Goal: Task Accomplishment & Management: Manage account settings

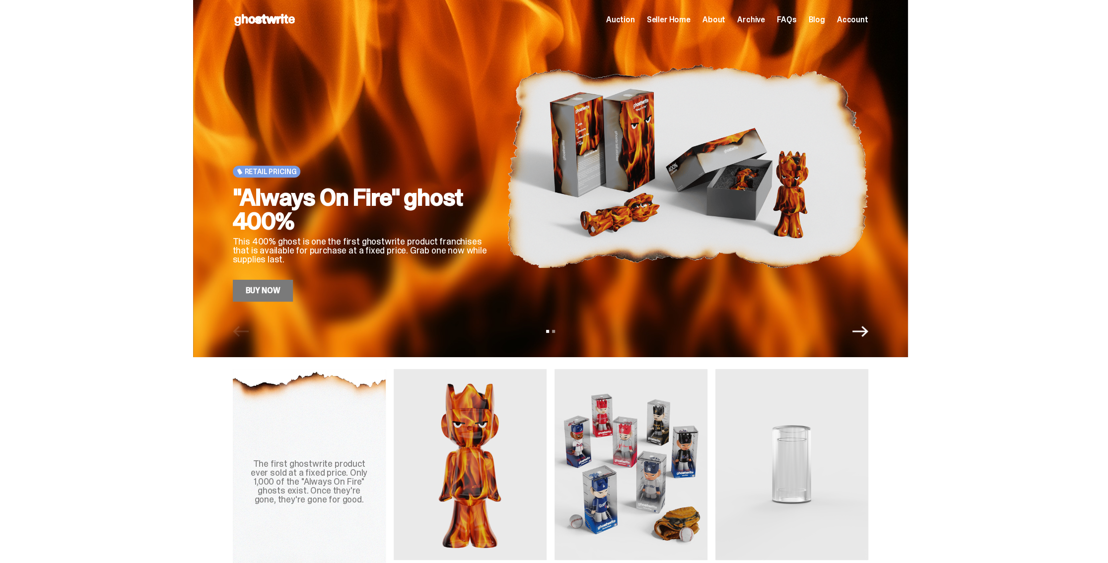
click at [275, 24] on icon at bounding box center [265, 20] width 64 height 16
click at [675, 17] on span "Seller Home" at bounding box center [669, 20] width 44 height 8
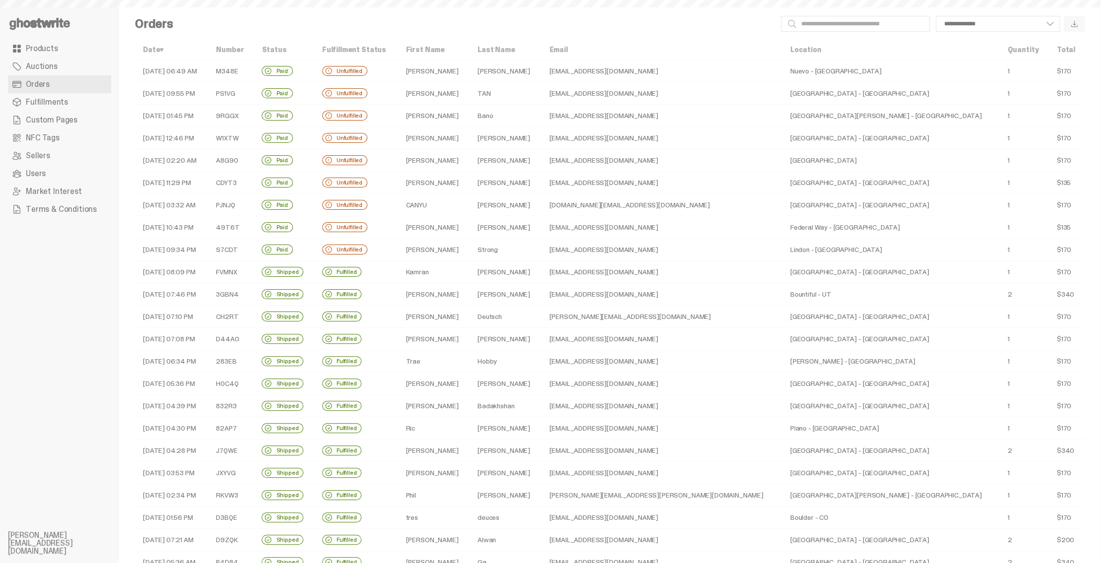
select select
click at [469, 247] on td "Troy" at bounding box center [433, 250] width 71 height 22
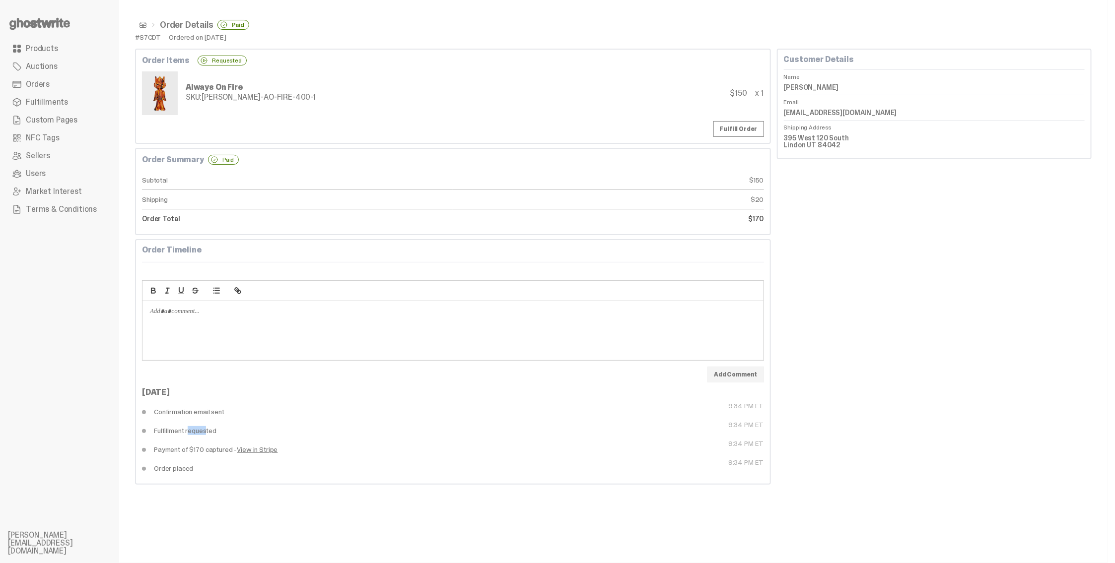
drag, startPoint x: 180, startPoint y: 431, endPoint x: 197, endPoint y: 431, distance: 16.4
click at [195, 432] on dd "Fulfillment requested" at bounding box center [297, 430] width 311 height 19
click at [202, 412] on dd "Confirmation email sent" at bounding box center [297, 412] width 311 height 19
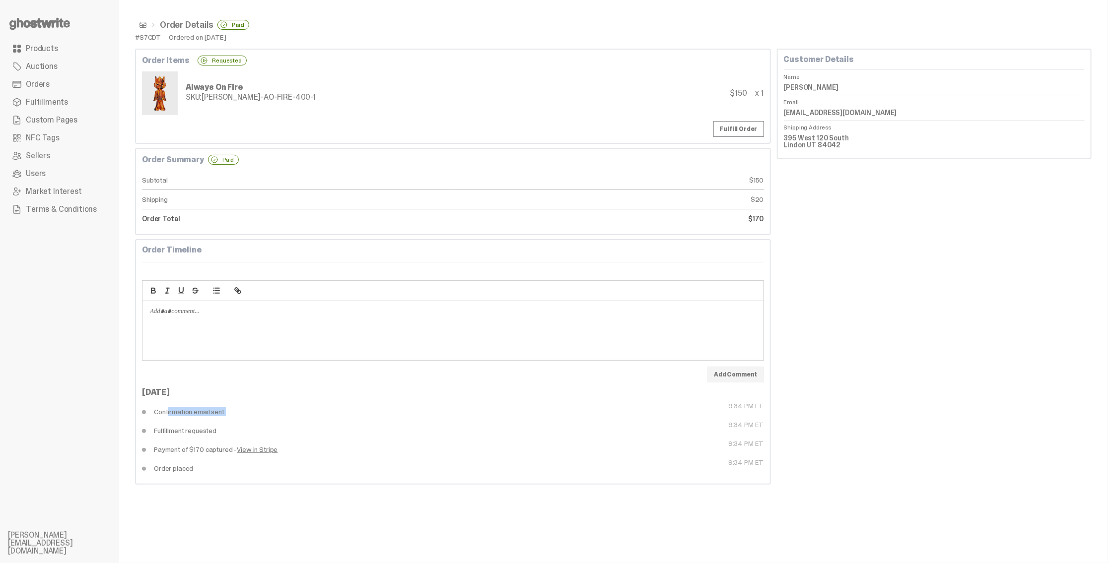
click at [213, 414] on dd "Confirmation email sent" at bounding box center [297, 412] width 311 height 19
click at [895, 286] on div "Customer Details Name Troy Strong Email troystrong@mac.com Shipping Address 395…" at bounding box center [934, 267] width 315 height 436
click at [201, 432] on dd "Fulfillment requested" at bounding box center [297, 430] width 311 height 19
click at [202, 432] on dd "Fulfillment requested" at bounding box center [297, 430] width 311 height 19
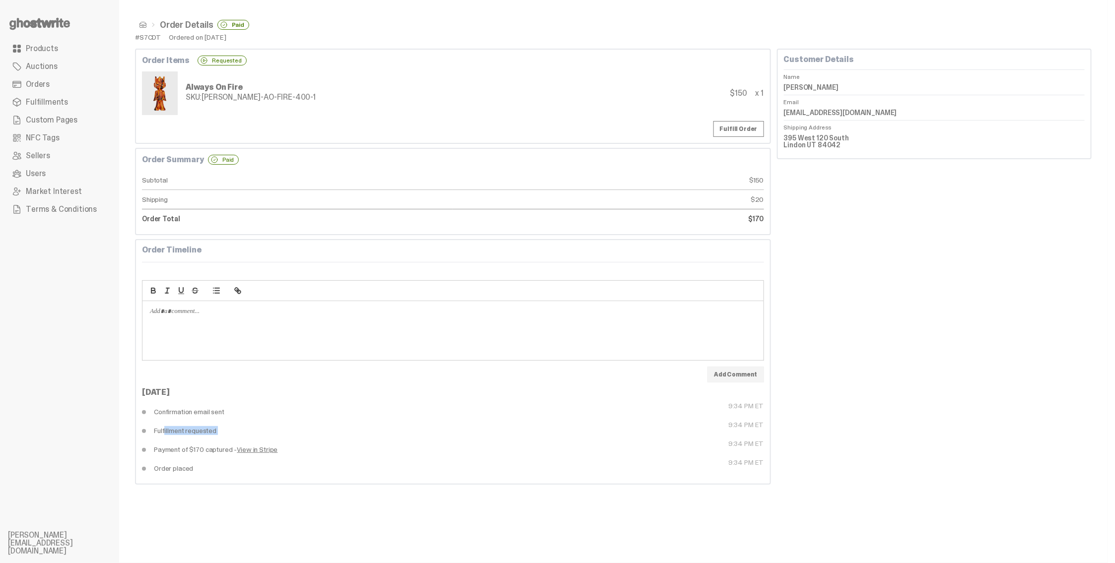
click at [202, 432] on dd "Fulfillment requested" at bounding box center [297, 430] width 311 height 19
click at [175, 431] on dd "Fulfillment requested" at bounding box center [297, 430] width 311 height 19
drag, startPoint x: 181, startPoint y: 412, endPoint x: 224, endPoint y: 414, distance: 42.8
click at [223, 414] on dd "Confirmation email sent" at bounding box center [297, 412] width 311 height 19
click at [211, 413] on dd "Confirmation email sent" at bounding box center [297, 412] width 311 height 19
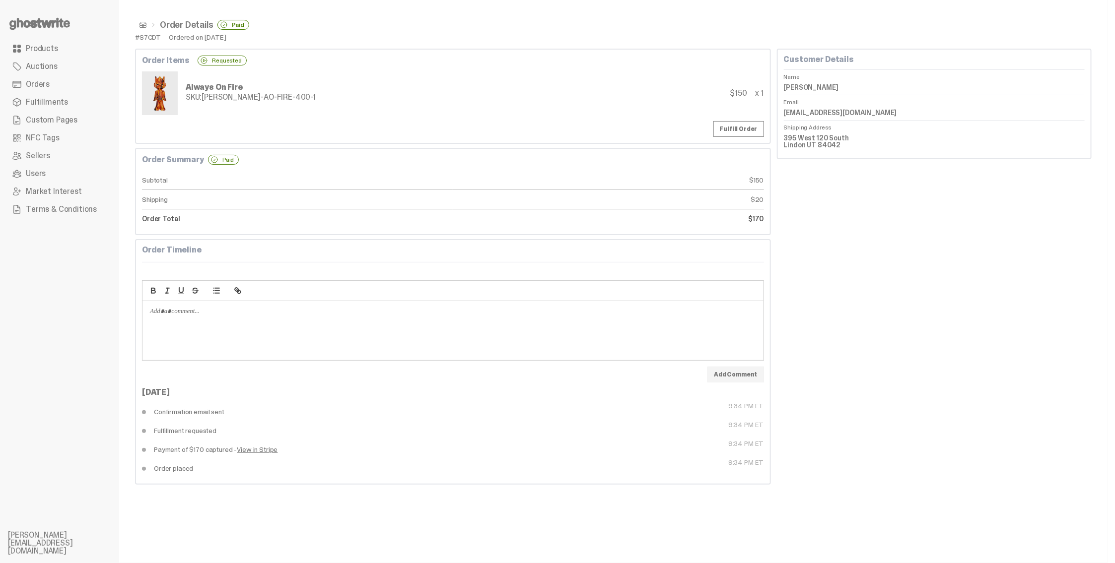
click at [211, 413] on dd "Confirmation email sent" at bounding box center [297, 412] width 311 height 19
drag, startPoint x: 202, startPoint y: 412, endPoint x: 181, endPoint y: 412, distance: 20.8
click at [201, 412] on dd "Confirmation email sent" at bounding box center [297, 412] width 311 height 19
click at [173, 412] on dd "Confirmation email sent" at bounding box center [297, 412] width 311 height 19
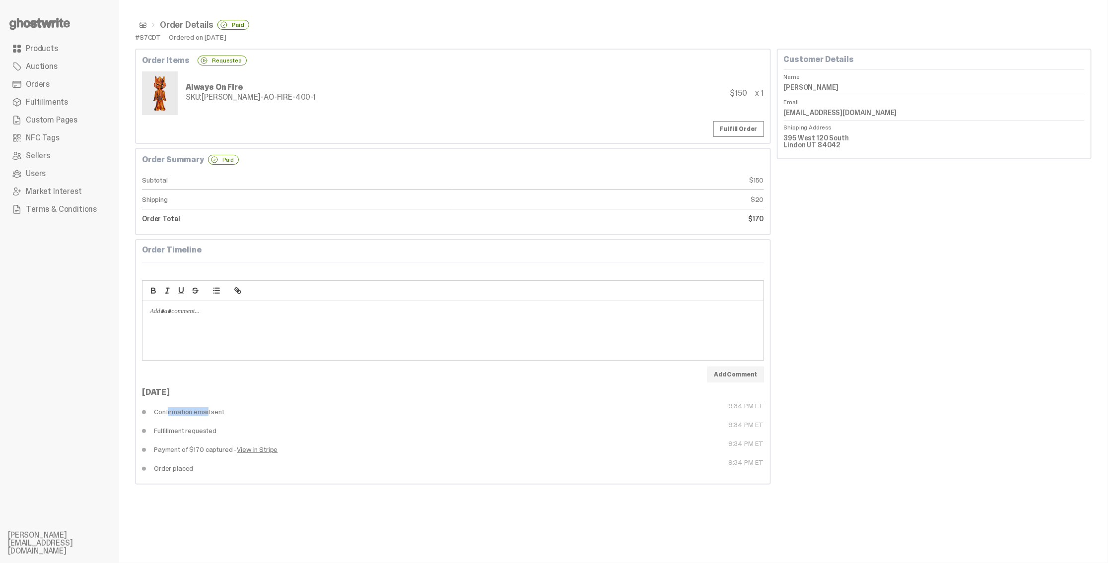
click at [173, 412] on dd "Confirmation email sent" at bounding box center [297, 412] width 311 height 19
click at [195, 415] on dd "Confirmation email sent" at bounding box center [297, 412] width 311 height 19
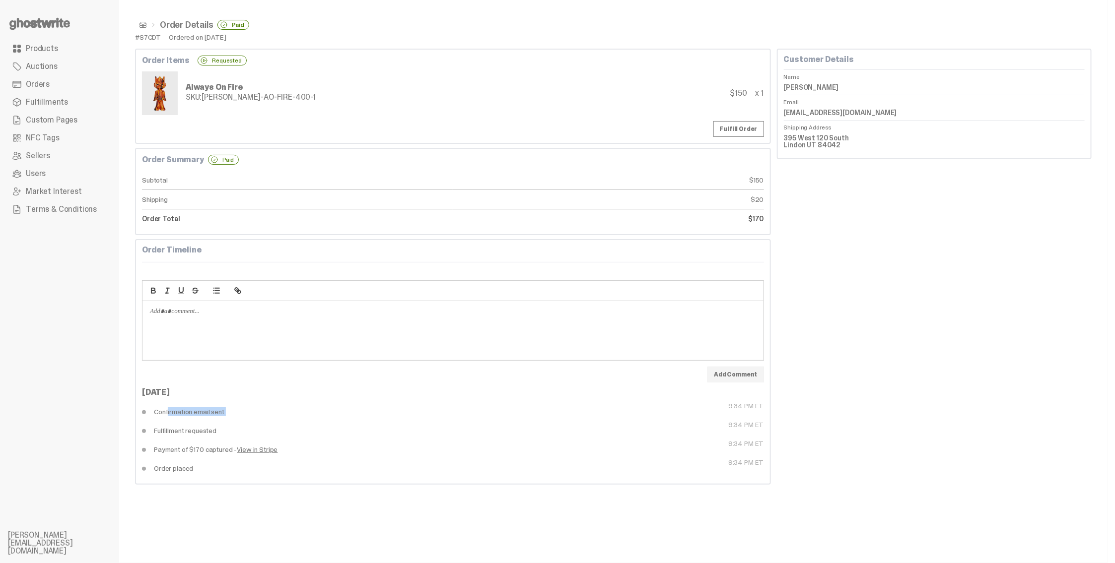
click at [183, 415] on dd "Confirmation email sent" at bounding box center [297, 412] width 311 height 19
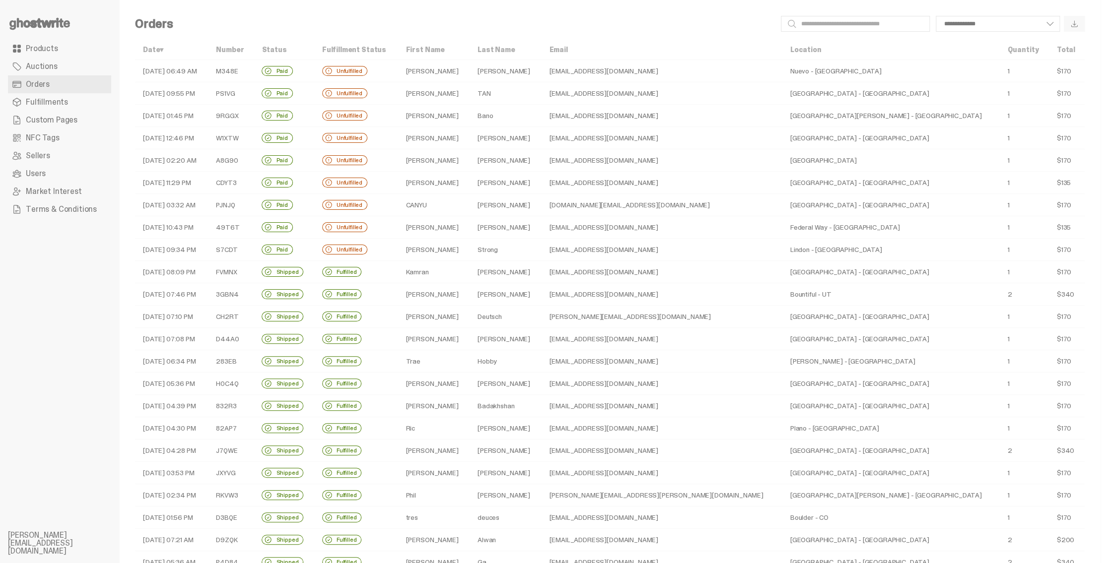
click at [469, 224] on td "Brandon" at bounding box center [433, 227] width 71 height 22
click at [469, 315] on td "Christopher" at bounding box center [433, 317] width 71 height 22
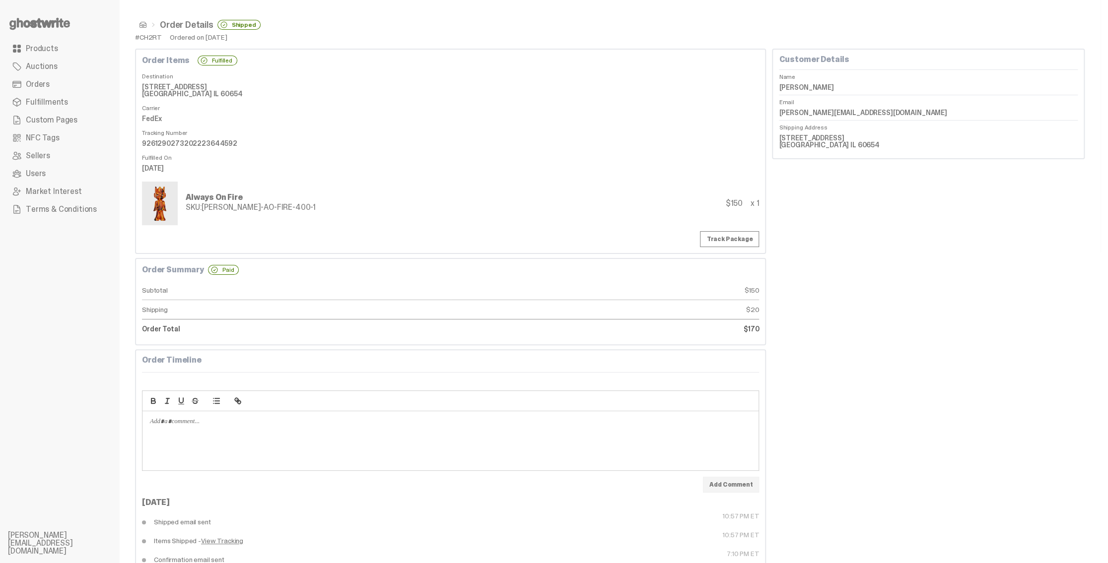
scroll to position [50, 0]
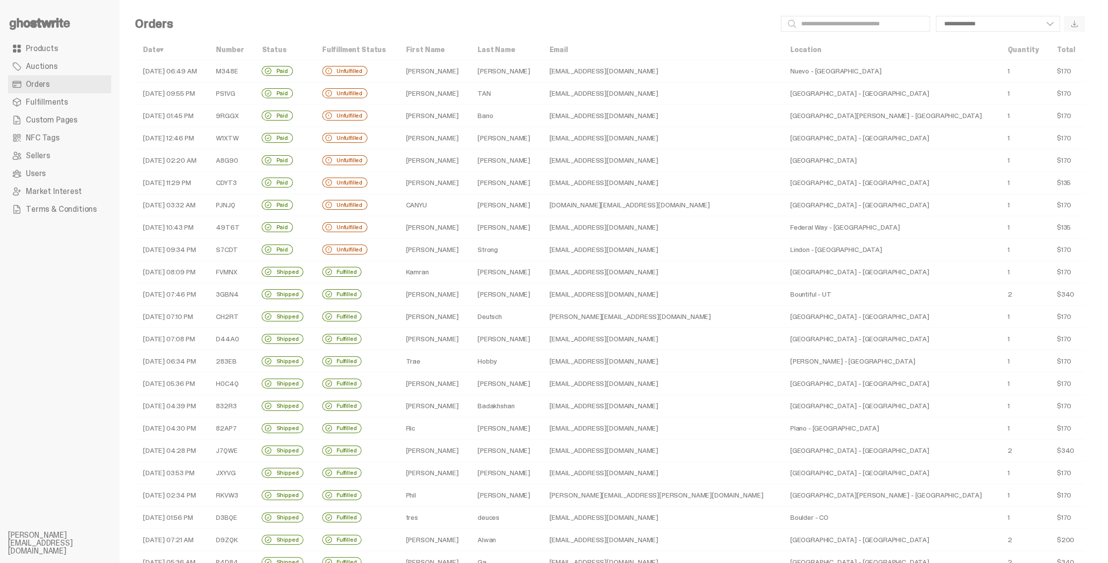
click at [314, 250] on td "Paid" at bounding box center [284, 250] width 60 height 22
click at [398, 67] on td "Unfulfilled" at bounding box center [356, 71] width 84 height 22
click at [469, 265] on td "Kamran" at bounding box center [433, 272] width 71 height 22
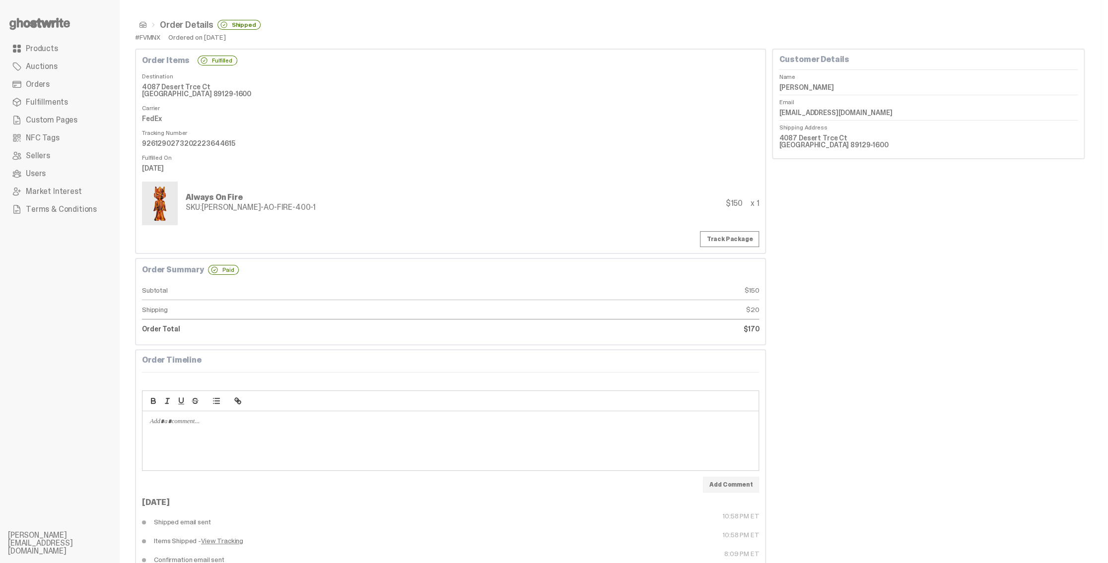
click at [201, 144] on dd "9261290273202223644615" at bounding box center [450, 143] width 617 height 15
copy dd "9261290273202223644615"
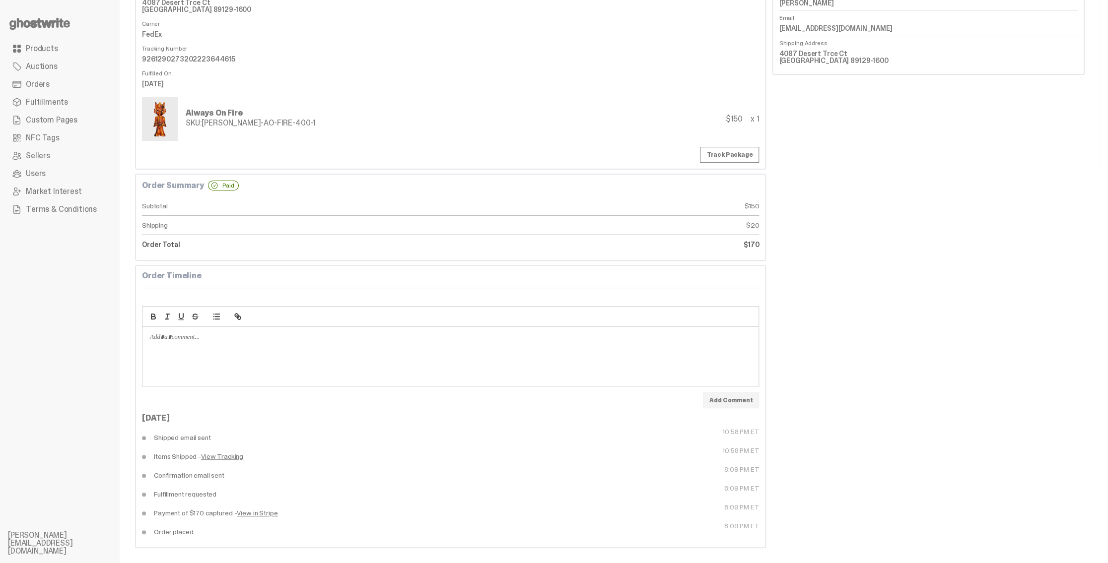
scroll to position [87, 0]
drag, startPoint x: 172, startPoint y: 493, endPoint x: 186, endPoint y: 491, distance: 13.5
click at [184, 491] on dd "Fulfillment requested" at bounding box center [296, 493] width 309 height 19
click at [194, 491] on dd "Fulfillment requested" at bounding box center [296, 493] width 309 height 19
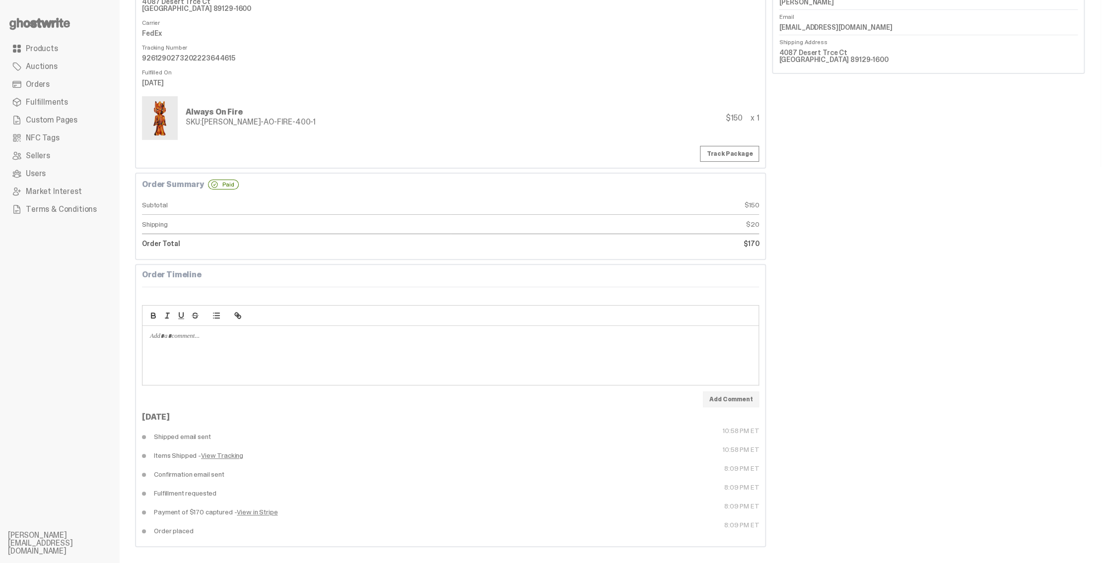
click at [185, 491] on dd "Fulfillment requested" at bounding box center [296, 493] width 309 height 19
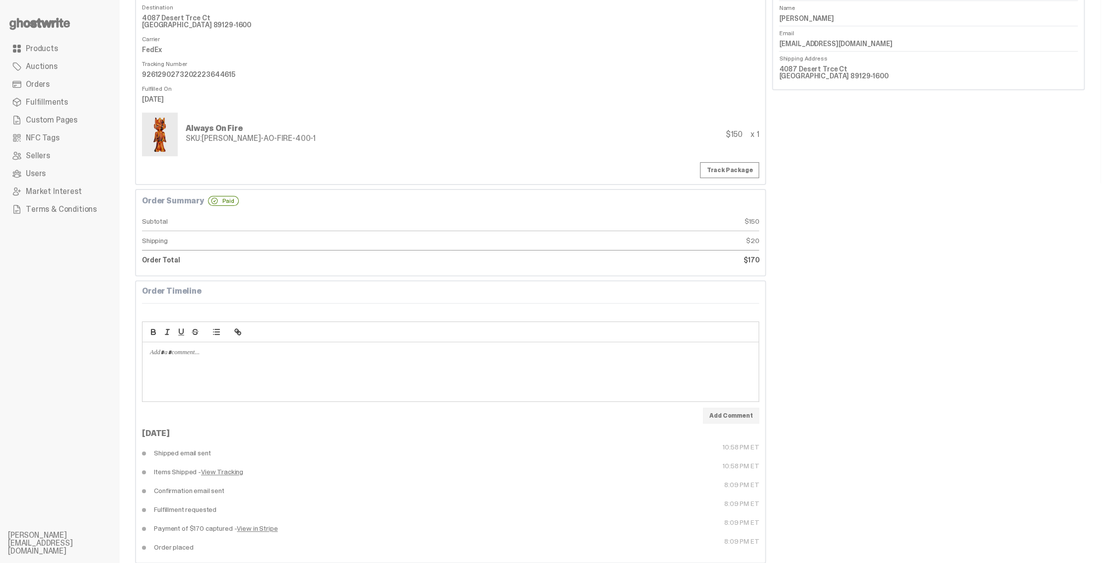
scroll to position [0, 0]
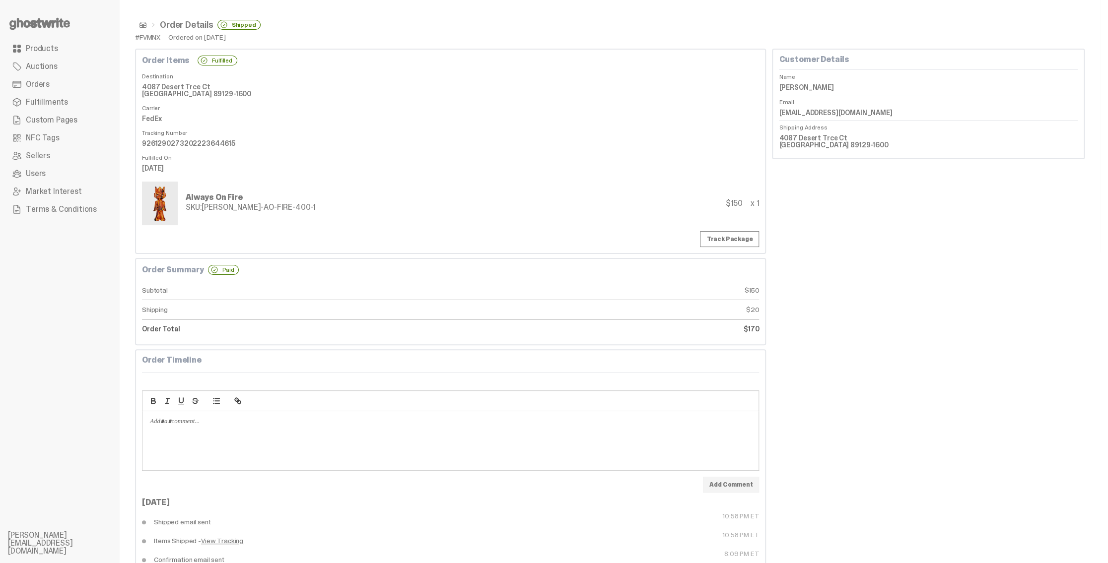
click at [853, 317] on div "Customer Details Name Kamran Syed Email kamsyed22@gmail.com Shipping Address 40…" at bounding box center [928, 341] width 313 height 584
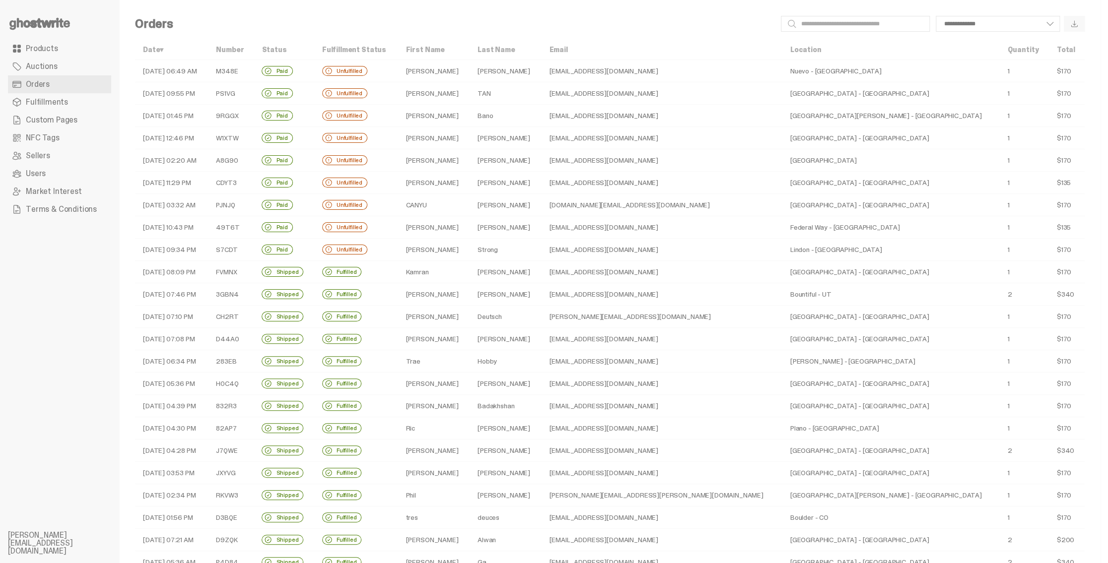
select select
